Goal: Task Accomplishment & Management: Complete application form

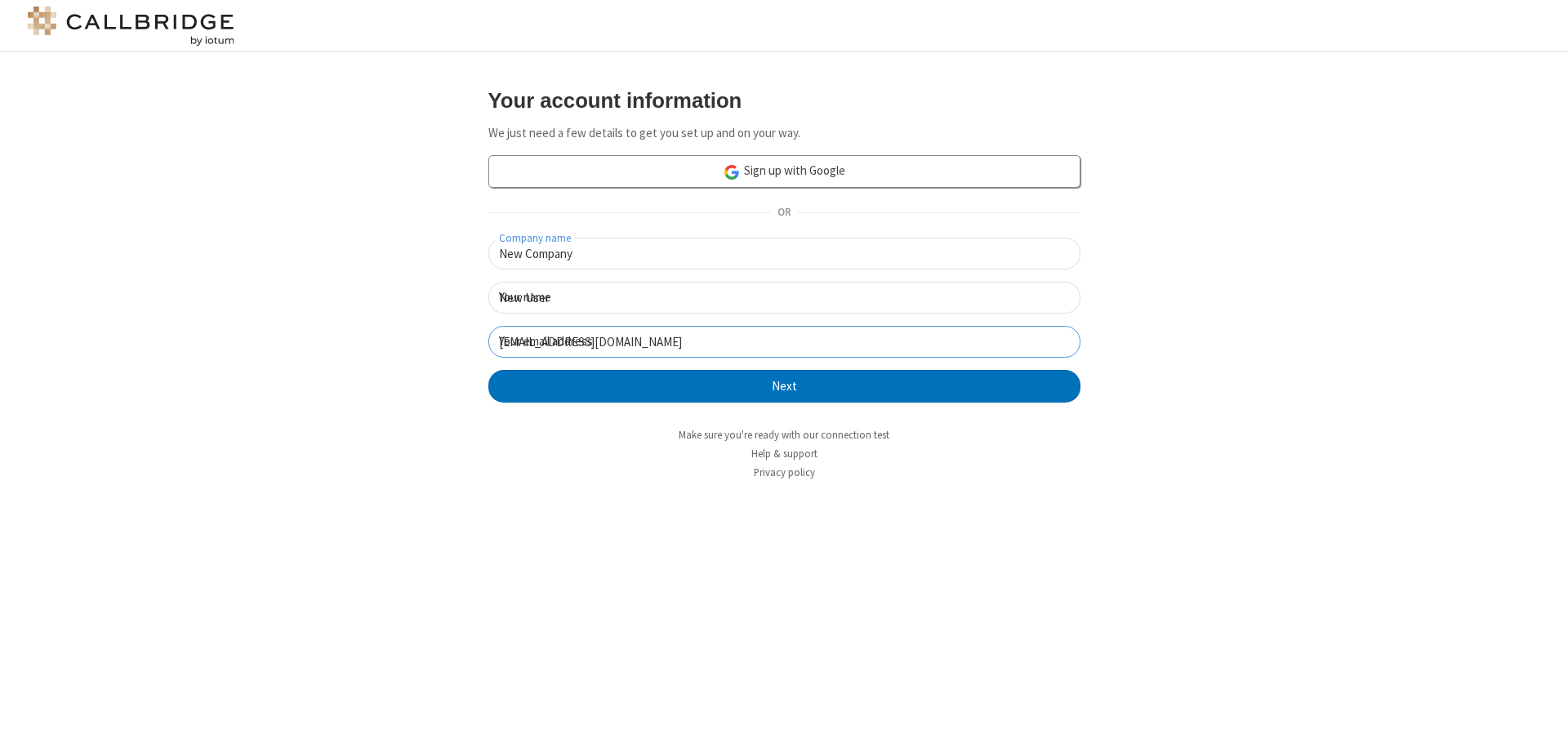
click button "Next" at bounding box center [784, 386] width 592 height 33
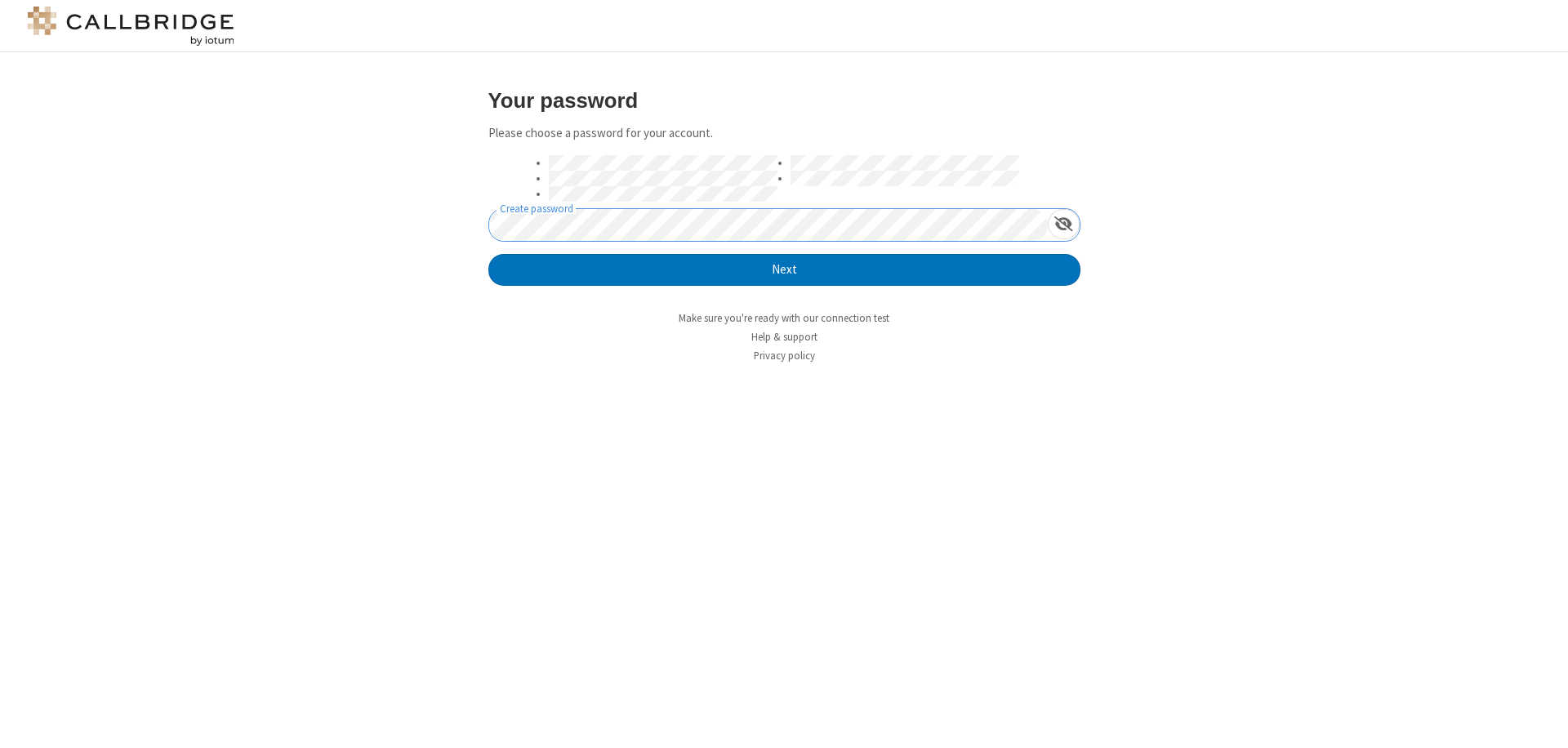
click button "Next" at bounding box center [784, 271] width 592 height 33
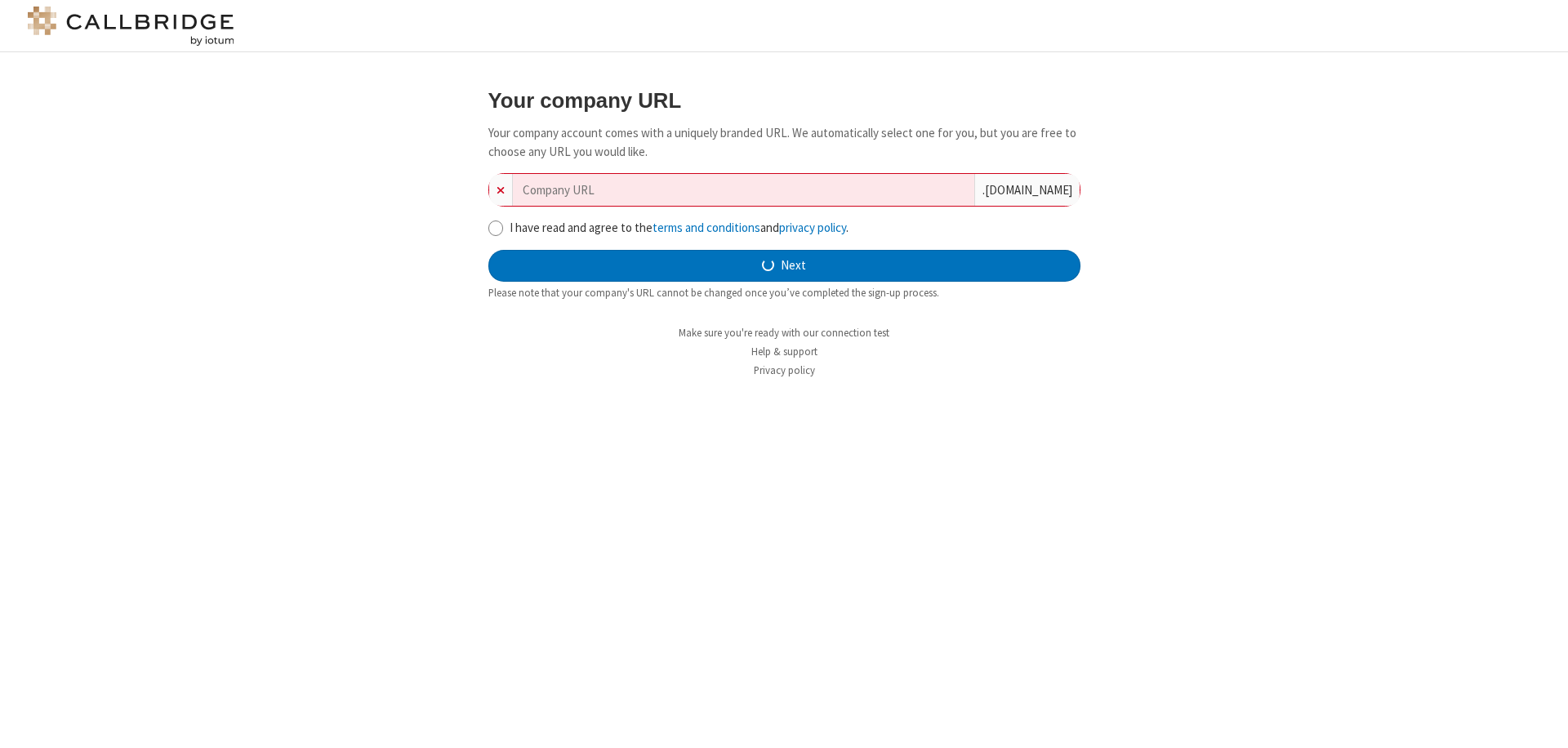
type input "new-company-parallelism-31453"
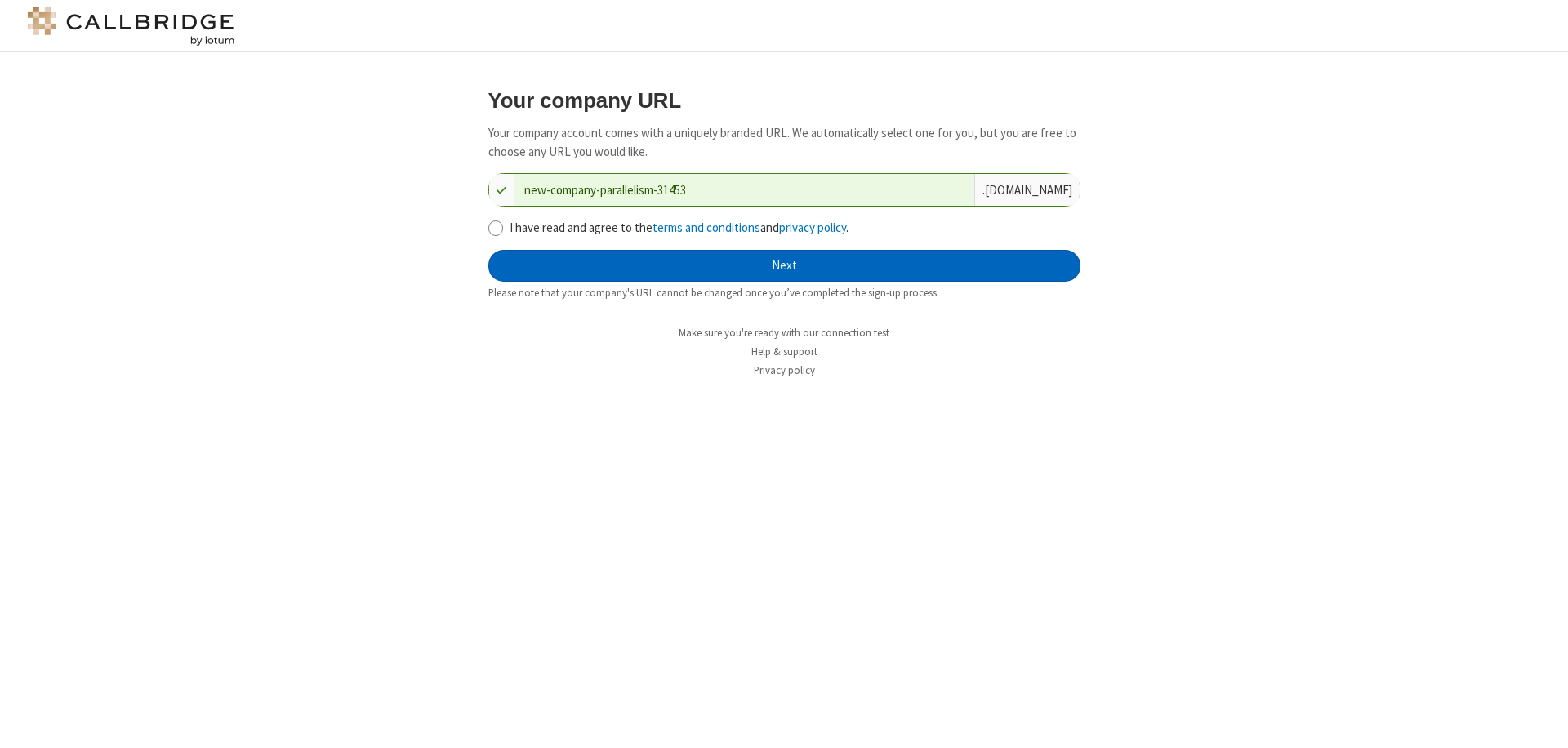
click at [784, 265] on button "Next" at bounding box center [784, 267] width 592 height 33
